Goal: Navigation & Orientation: Find specific page/section

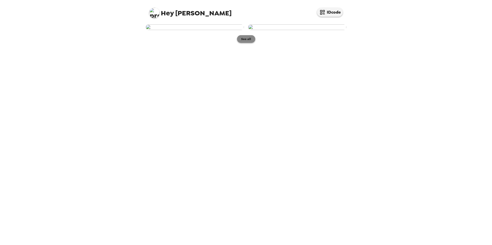
click at [246, 43] on button "See all" at bounding box center [246, 39] width 18 height 8
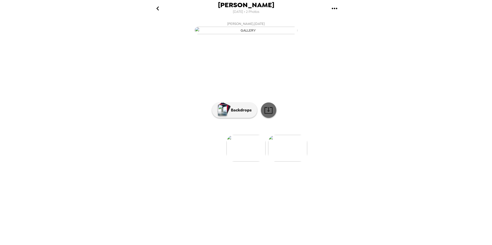
click at [268, 115] on icon at bounding box center [268, 110] width 9 height 9
click at [242, 113] on p "Backdrops" at bounding box center [239, 110] width 23 height 6
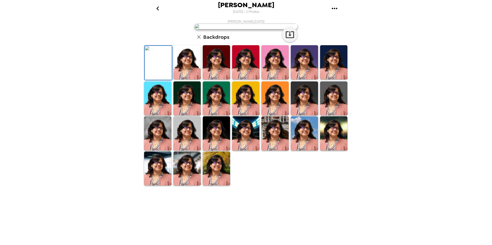
click at [186, 79] on img at bounding box center [186, 62] width 27 height 34
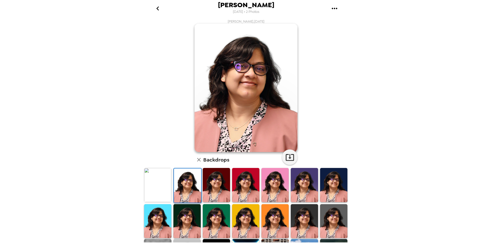
click at [203, 185] on img at bounding box center [216, 185] width 27 height 34
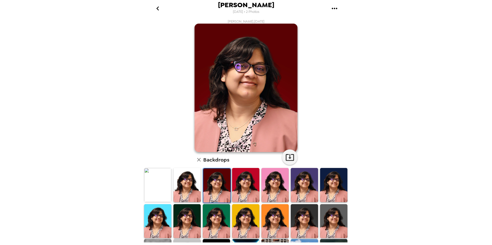
click at [213, 186] on img at bounding box center [216, 186] width 27 height 34
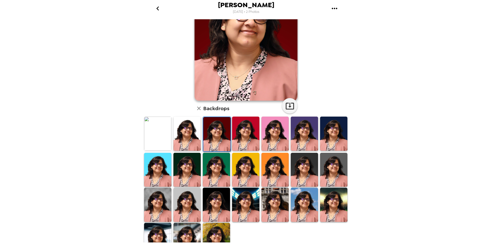
click at [331, 200] on img at bounding box center [333, 205] width 27 height 34
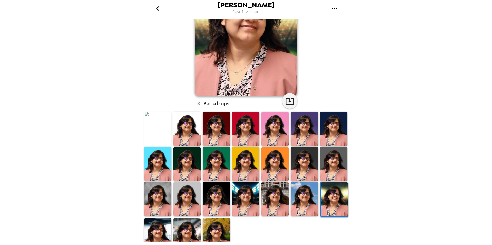
scroll to position [64, 0]
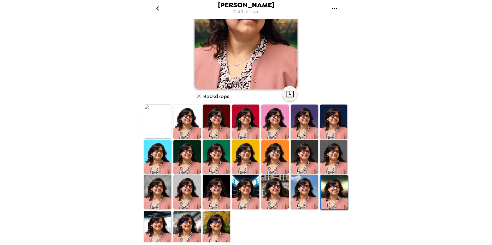
click at [220, 222] on img at bounding box center [216, 228] width 27 height 34
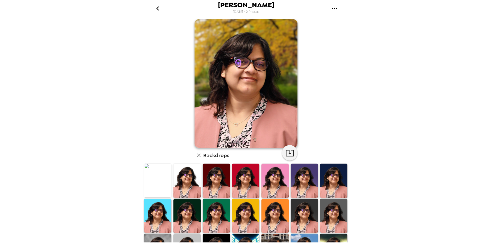
scroll to position [0, 0]
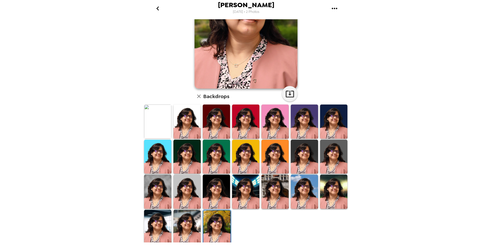
click at [189, 225] on img at bounding box center [186, 227] width 27 height 34
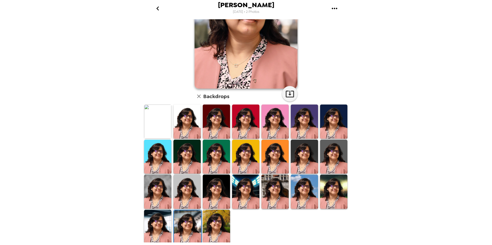
click at [164, 223] on img at bounding box center [157, 227] width 27 height 34
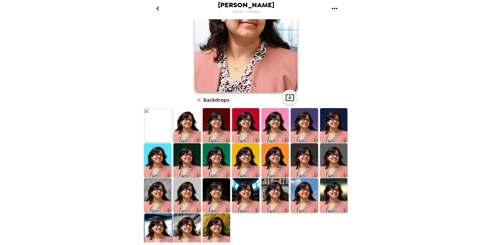
scroll to position [64, 0]
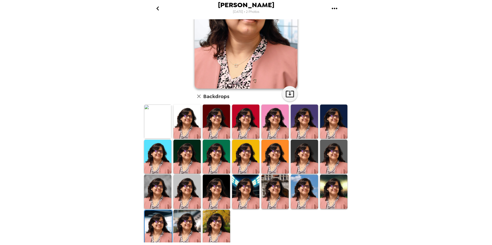
click at [159, 128] on img at bounding box center [157, 122] width 27 height 34
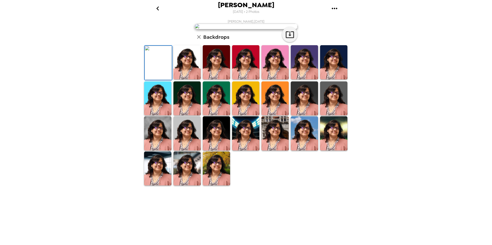
scroll to position [0, 0]
click at [187, 79] on img at bounding box center [186, 62] width 27 height 34
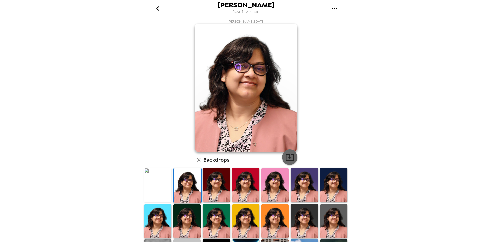
click at [286, 159] on icon "button" at bounding box center [289, 157] width 9 height 9
click at [213, 188] on img at bounding box center [216, 185] width 27 height 34
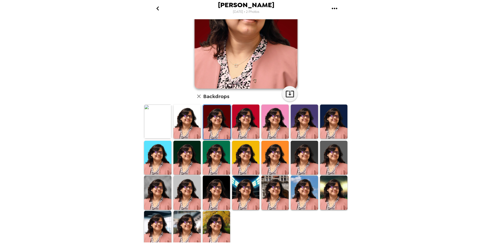
click at [334, 119] on img at bounding box center [333, 122] width 27 height 34
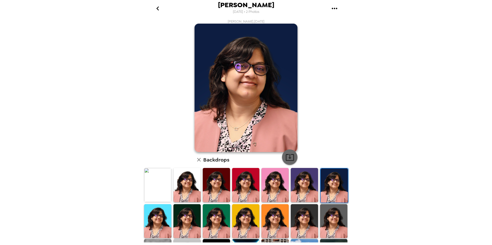
click at [290, 158] on icon "button" at bounding box center [289, 157] width 9 height 9
click at [158, 216] on img at bounding box center [157, 221] width 27 height 34
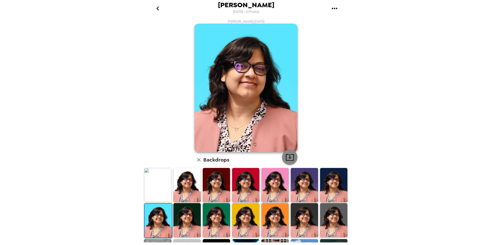
click at [285, 158] on icon "button" at bounding box center [289, 157] width 9 height 9
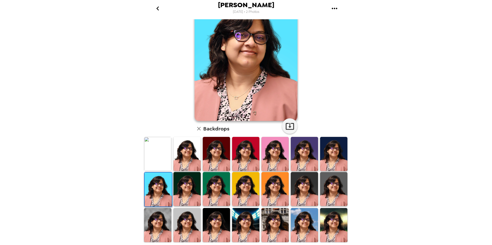
scroll to position [64, 0]
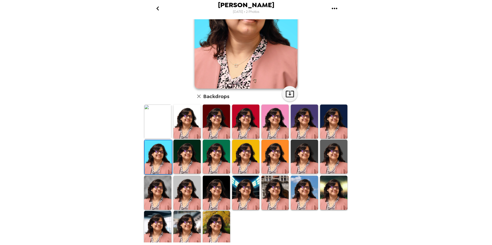
click at [241, 191] on img at bounding box center [245, 193] width 27 height 34
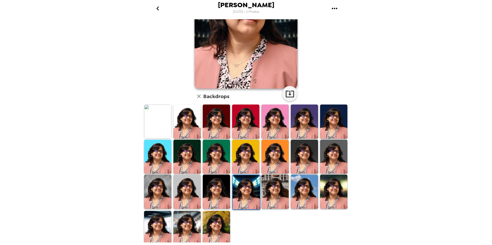
click at [265, 187] on img at bounding box center [274, 192] width 27 height 34
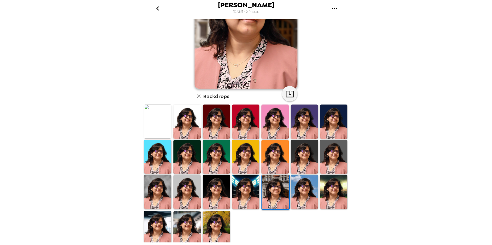
click at [294, 186] on img at bounding box center [304, 192] width 27 height 34
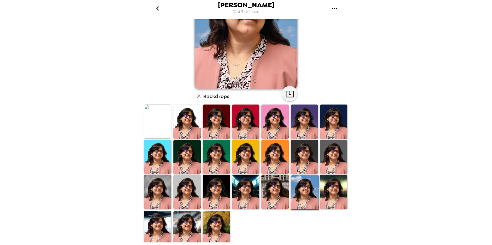
click at [212, 223] on img at bounding box center [216, 228] width 27 height 34
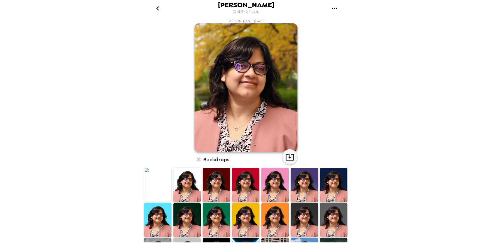
scroll to position [0, 0]
click at [291, 158] on icon "button" at bounding box center [289, 157] width 9 height 9
click at [156, 9] on icon "go back" at bounding box center [158, 8] width 8 height 8
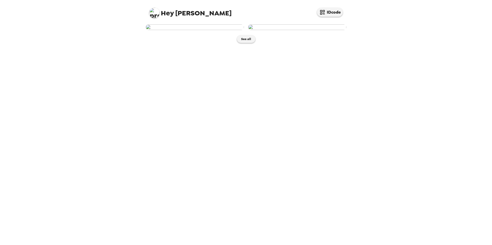
click at [300, 30] on img at bounding box center [297, 27] width 98 height 6
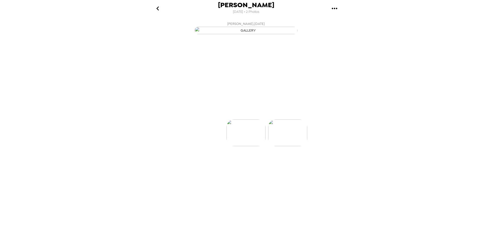
scroll to position [0, 41]
click at [247, 162] on img at bounding box center [246, 148] width 39 height 27
click at [241, 113] on p "Backdrops" at bounding box center [239, 110] width 23 height 6
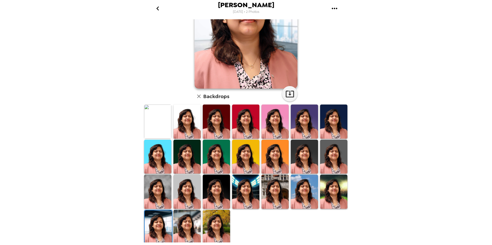
click at [250, 125] on img at bounding box center [245, 122] width 27 height 34
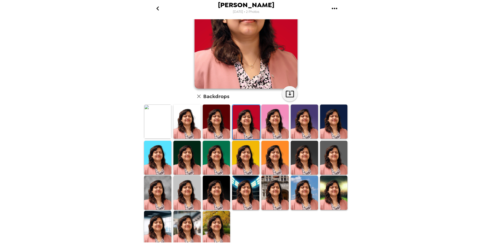
click at [276, 163] on img at bounding box center [274, 158] width 27 height 34
